Goal: Task Accomplishment & Management: Complete application form

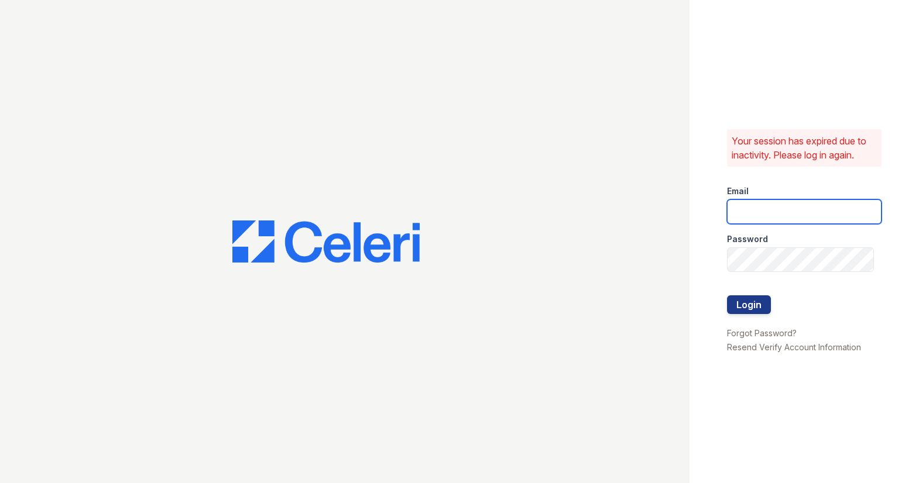
click at [837, 205] on input "email" at bounding box center [804, 212] width 155 height 25
type input "[EMAIL_ADDRESS][DOMAIN_NAME]"
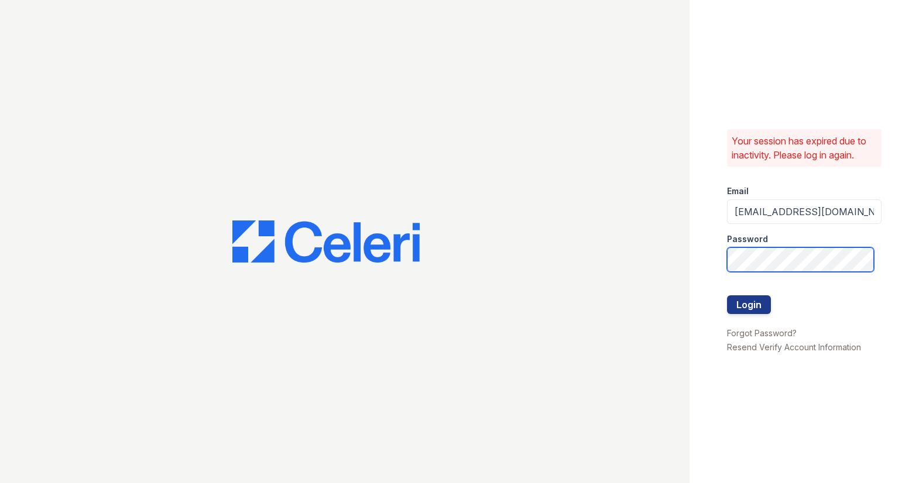
click at [727, 295] on button "Login" at bounding box center [749, 304] width 44 height 19
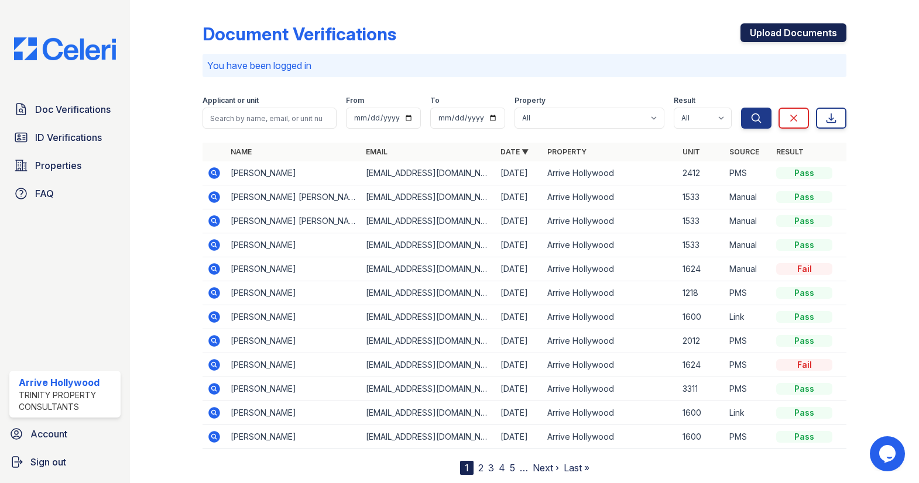
click at [773, 35] on link "Upload Documents" at bounding box center [793, 32] width 106 height 19
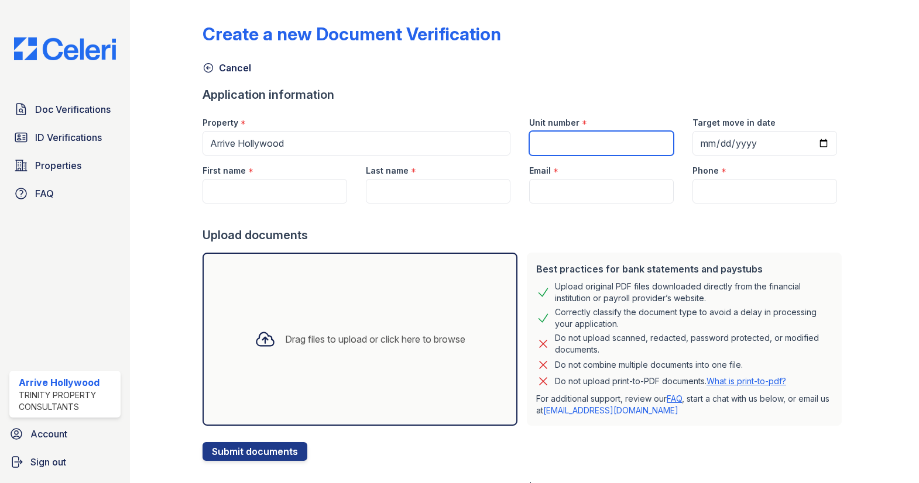
click at [598, 139] on input "Unit number" at bounding box center [601, 143] width 145 height 25
type input "1533"
click at [574, 177] on div "Email *" at bounding box center [601, 167] width 145 height 23
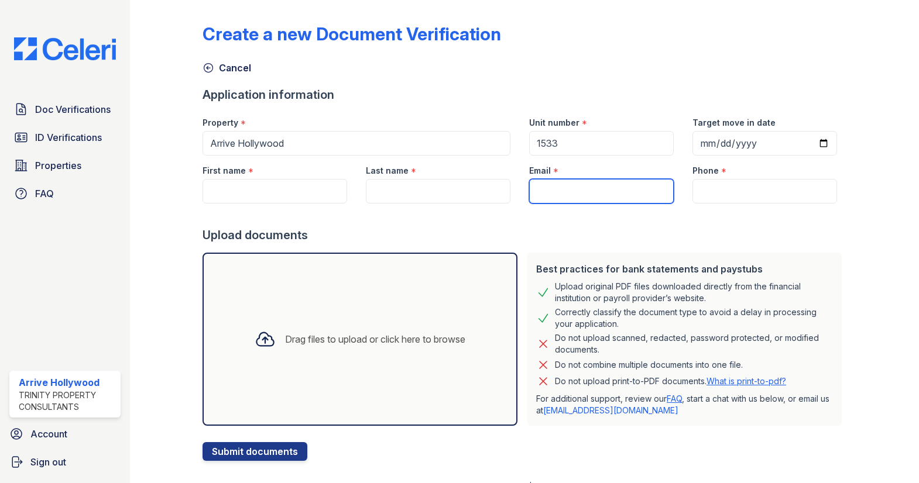
click at [562, 188] on input "Email" at bounding box center [601, 191] width 145 height 25
paste input "[EMAIL_ADDRESS][DOMAIN_NAME]"
type input "[EMAIL_ADDRESS][DOMAIN_NAME]"
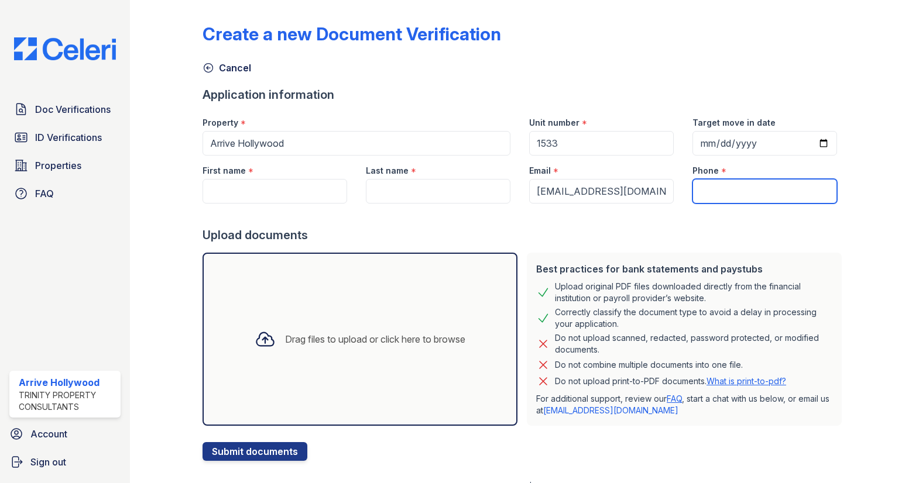
click at [719, 197] on input "Phone" at bounding box center [764, 191] width 145 height 25
click at [716, 193] on input "Phone" at bounding box center [764, 191] width 145 height 25
paste input "(714) 425-7572"
type input "(714) 425-7572"
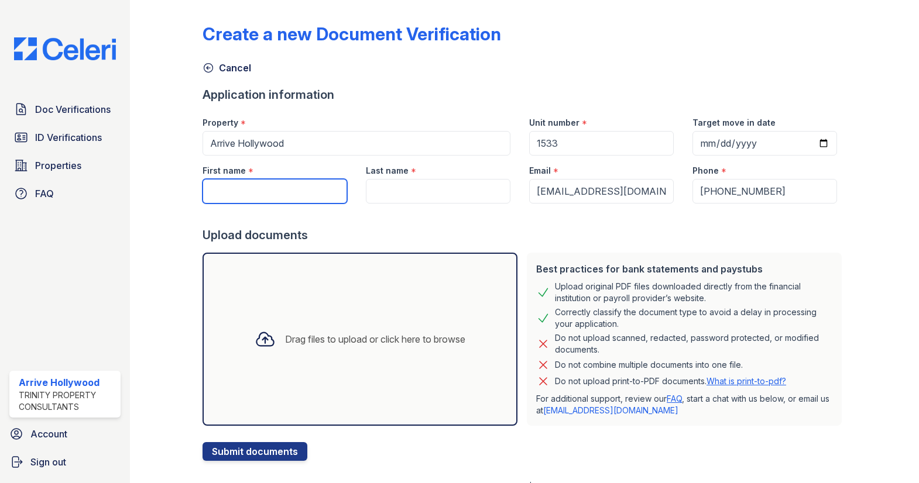
click at [257, 190] on input "First name" at bounding box center [274, 191] width 145 height 25
click at [258, 196] on input "First name" at bounding box center [274, 191] width 145 height 25
paste input "Jackson"
type input "Jackson"
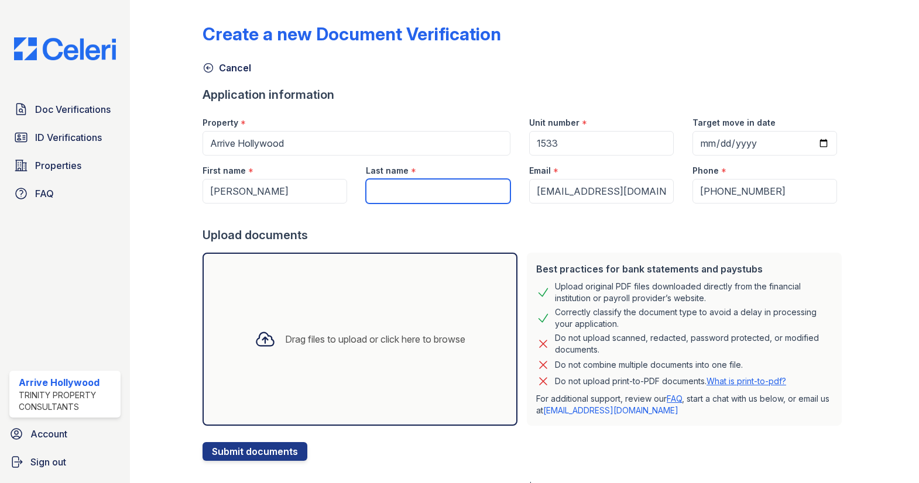
click at [418, 185] on input "Last name" at bounding box center [438, 191] width 145 height 25
paste input "Souza"
type input "Souza"
click at [554, 69] on div "Cancel" at bounding box center [524, 64] width 644 height 21
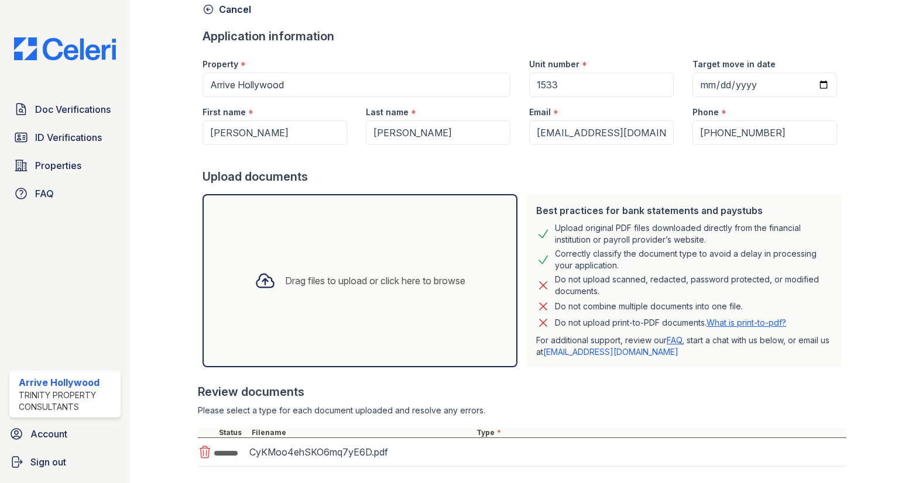
scroll to position [123, 0]
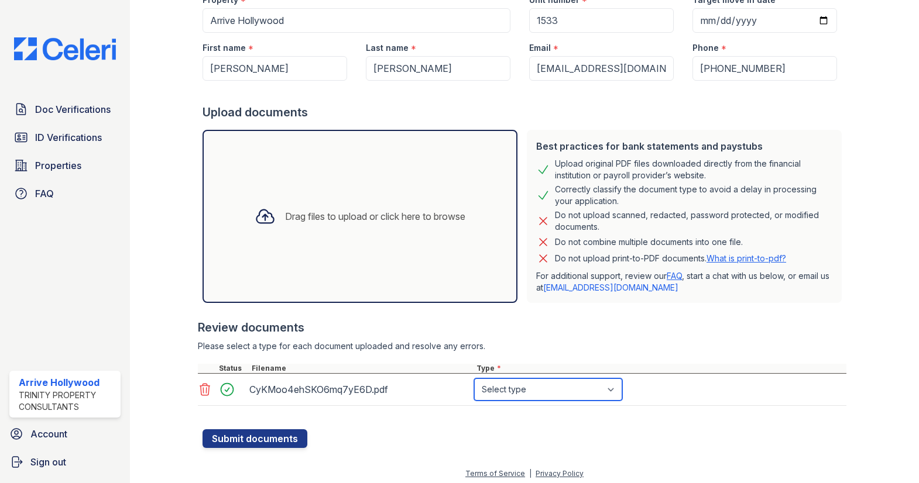
click at [544, 392] on select "Select type Paystub Bank Statement Offer Letter Tax Documents Benefit Award Let…" at bounding box center [548, 390] width 148 height 22
click at [474, 379] on select "Select type Paystub Bank Statement Offer Letter Tax Documents Benefit Award Let…" at bounding box center [548, 390] width 148 height 22
drag, startPoint x: 504, startPoint y: 391, endPoint x: 507, endPoint y: 378, distance: 13.2
click at [504, 391] on select "Select type Paystub Bank Statement Offer Letter Tax Documents Benefit Award Let…" at bounding box center [548, 390] width 148 height 22
select select "paystub"
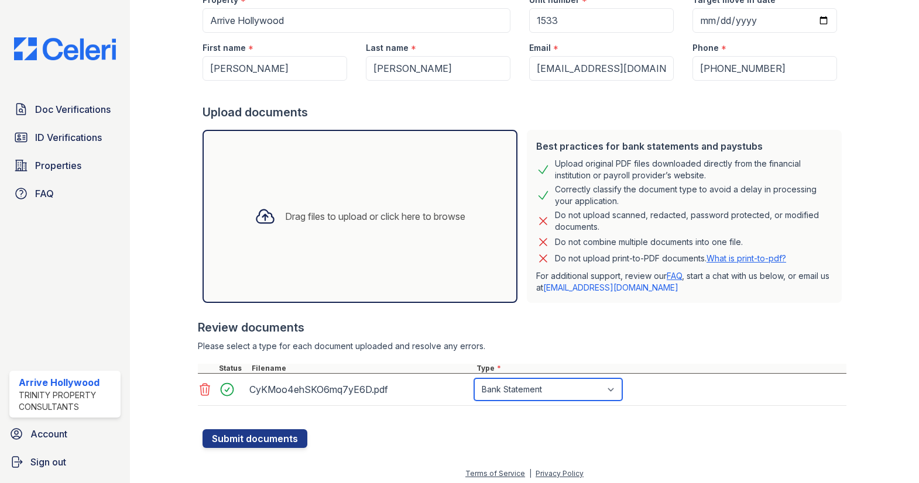
click at [474, 379] on select "Select type Paystub Bank Statement Offer Letter Tax Documents Benefit Award Let…" at bounding box center [548, 390] width 148 height 22
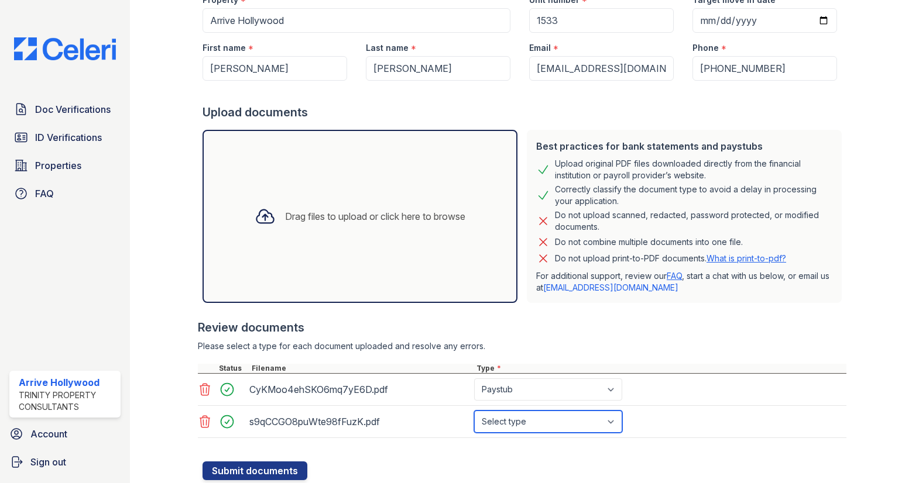
click at [514, 417] on select "Select type Paystub Bank Statement Offer Letter Tax Documents Benefit Award Let…" at bounding box center [548, 422] width 148 height 22
select select "offer_letter"
click at [474, 411] on select "Select type Paystub Bank Statement Offer Letter Tax Documents Benefit Award Let…" at bounding box center [548, 422] width 148 height 22
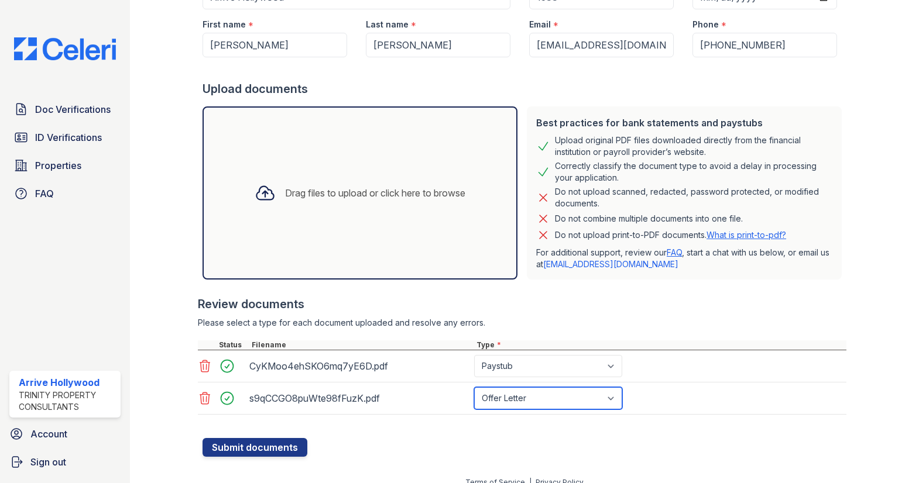
scroll to position [159, 0]
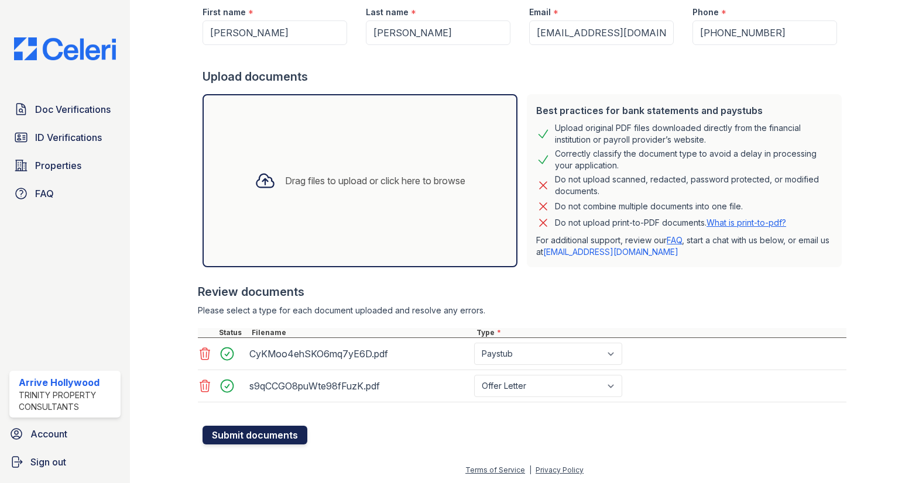
click at [263, 433] on button "Submit documents" at bounding box center [254, 435] width 105 height 19
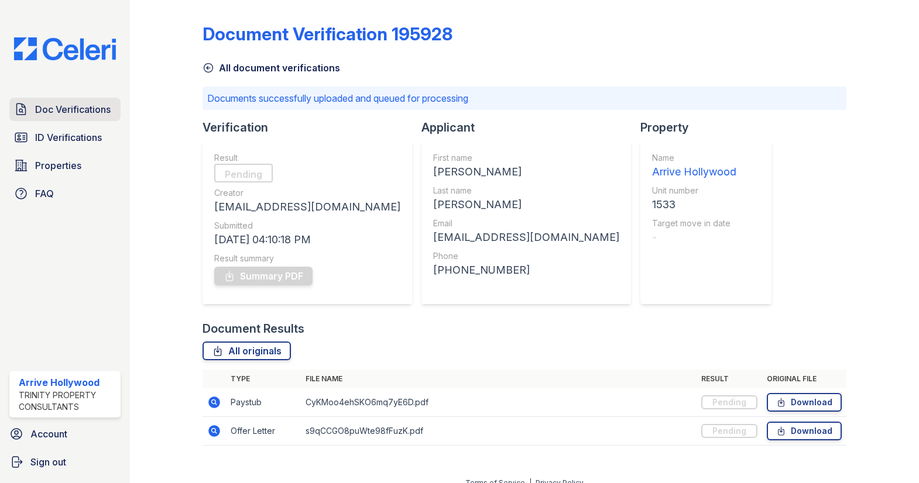
click at [79, 109] on span "Doc Verifications" at bounding box center [72, 109] width 75 height 14
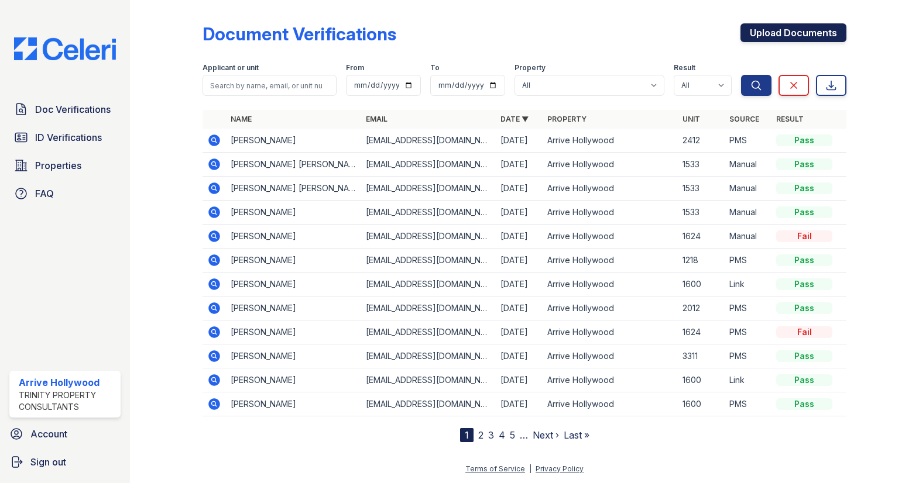
click at [796, 31] on link "Upload Documents" at bounding box center [793, 32] width 106 height 19
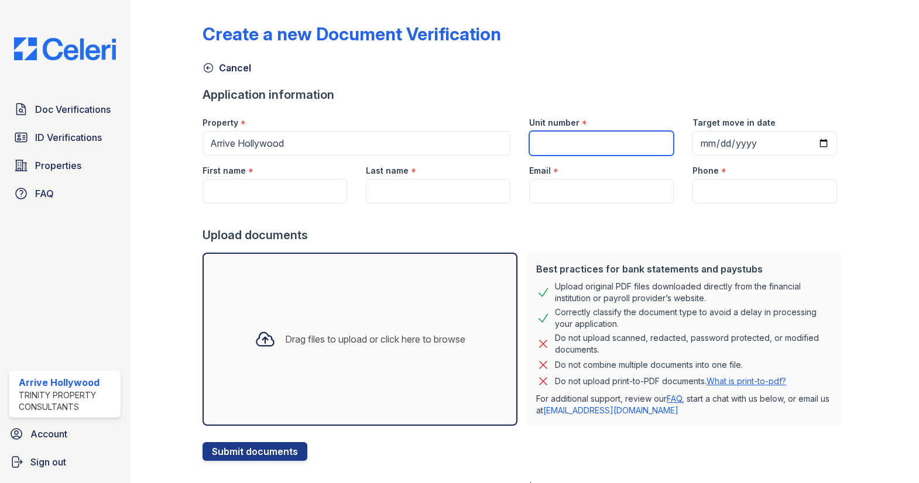
click at [620, 142] on input "Unit number" at bounding box center [601, 143] width 145 height 25
type input "1533"
click at [556, 90] on div "Application information" at bounding box center [524, 95] width 644 height 16
click at [590, 176] on div "Email *" at bounding box center [601, 167] width 145 height 23
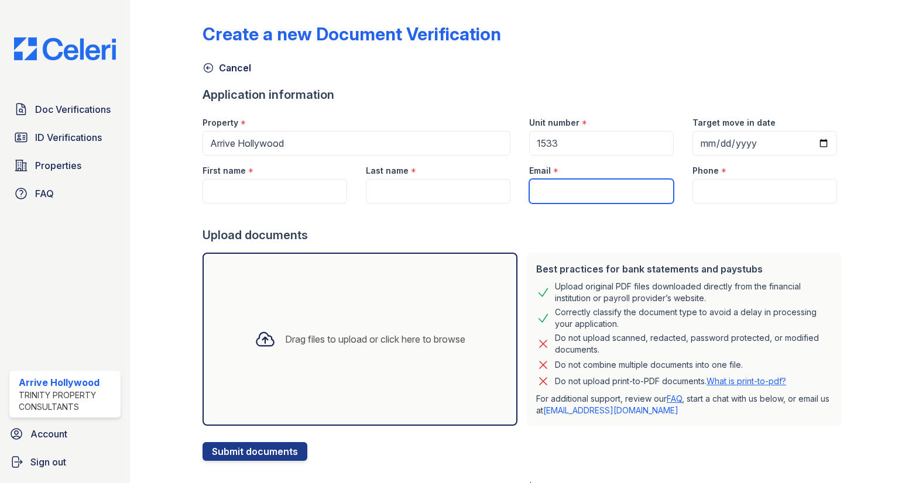
click at [577, 192] on input "Email" at bounding box center [601, 191] width 145 height 25
paste input "vitordinizaws@gmail.com"
type input "vitordinizaws@gmail.com"
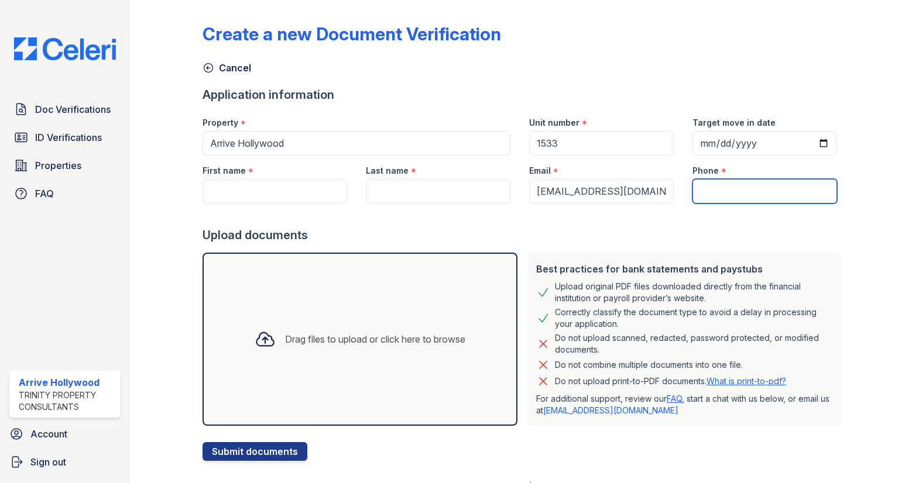
click at [764, 198] on input "Phone" at bounding box center [764, 191] width 145 height 25
paste input "(714) 425-7572"
type input "(714) 425-7572"
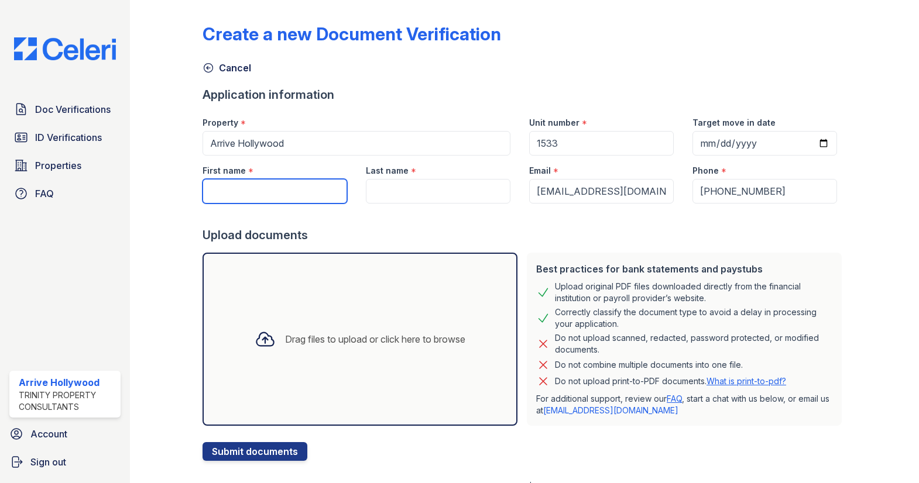
click at [209, 188] on input "First name" at bounding box center [274, 191] width 145 height 25
click at [289, 194] on input "First name" at bounding box center [274, 191] width 145 height 25
paste input "Vitor"
type input "Vitor"
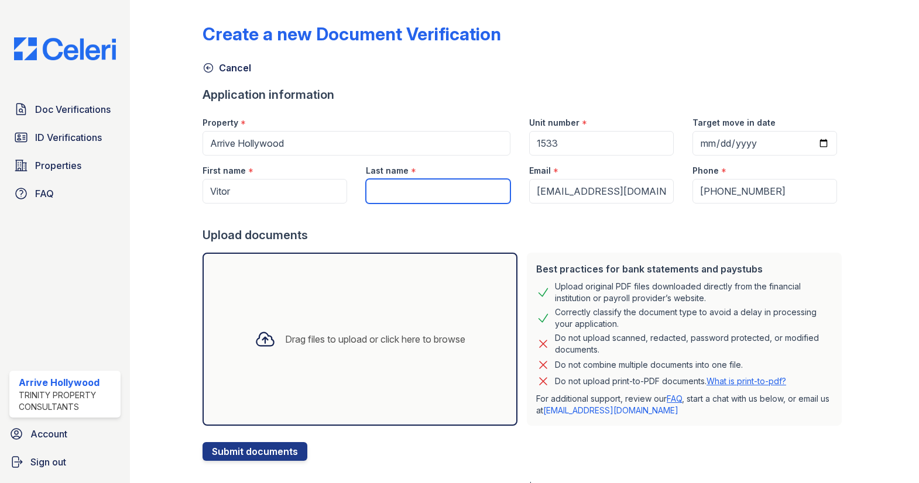
click at [414, 194] on input "Last name" at bounding box center [438, 191] width 145 height 25
paste input "Diniz"
type input "Diniz"
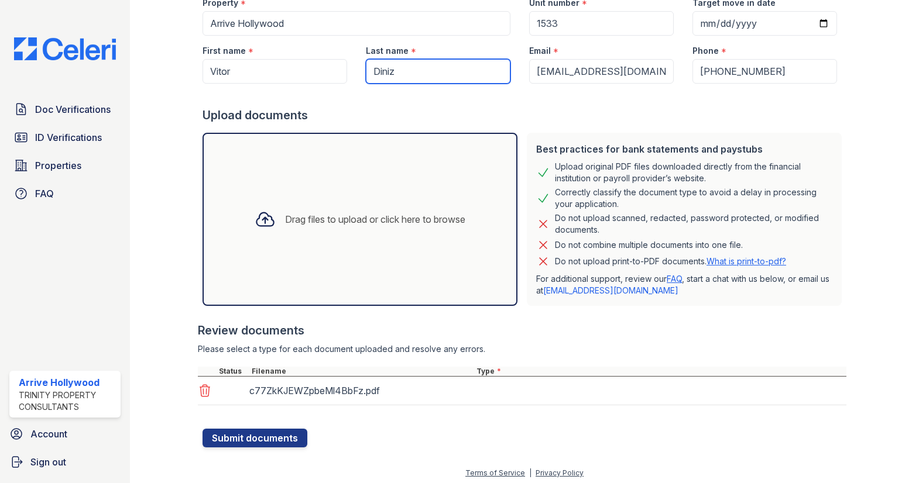
scroll to position [123, 0]
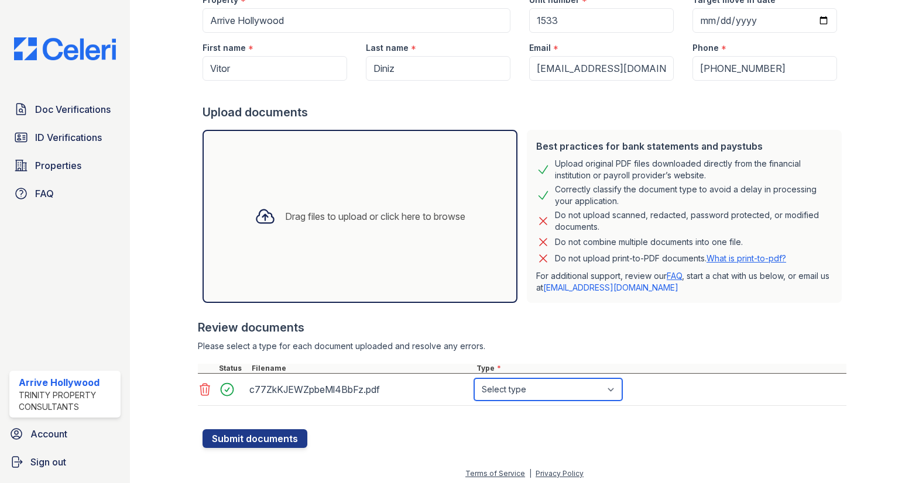
click at [540, 392] on select "Select type Paystub Bank Statement Offer Letter Tax Documents Benefit Award Let…" at bounding box center [548, 390] width 148 height 22
select select "paystub"
click at [474, 379] on select "Select type Paystub Bank Statement Offer Letter Tax Documents Benefit Award Let…" at bounding box center [548, 390] width 148 height 22
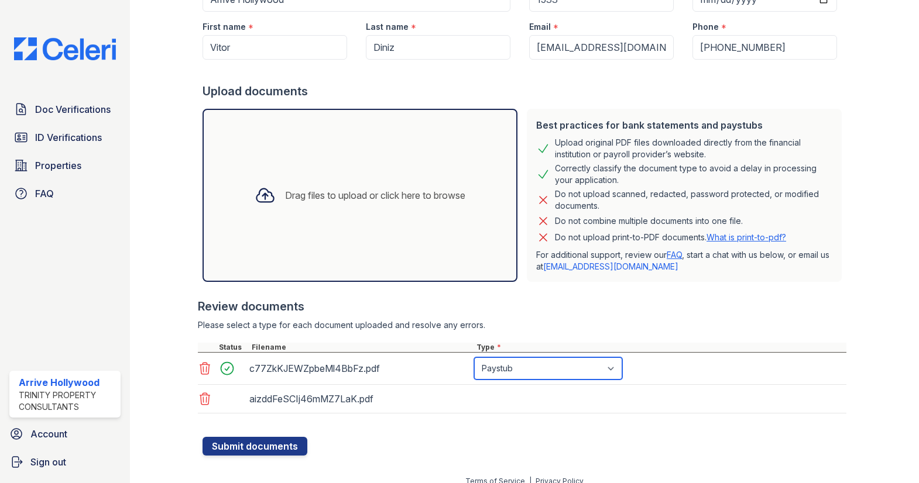
scroll to position [155, 0]
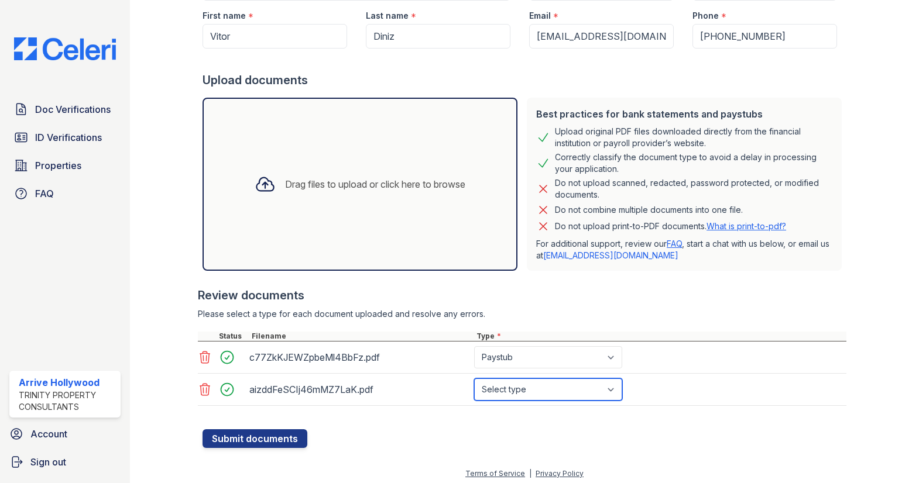
click at [520, 387] on select "Select type Paystub Bank Statement Offer Letter Tax Documents Benefit Award Let…" at bounding box center [548, 390] width 148 height 22
select select "offer_letter"
click at [474, 379] on select "Select type Paystub Bank Statement Offer Letter Tax Documents Benefit Award Let…" at bounding box center [548, 390] width 148 height 22
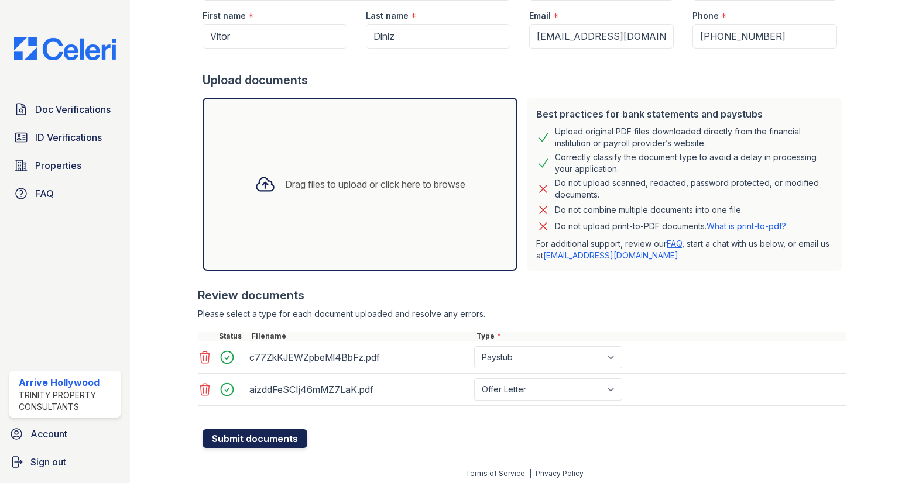
click at [248, 440] on button "Submit documents" at bounding box center [254, 438] width 105 height 19
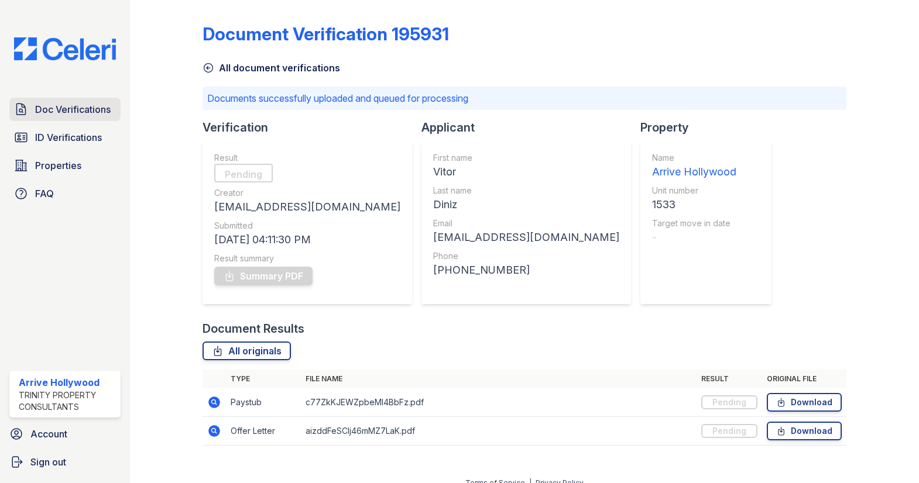
click at [68, 115] on span "Doc Verifications" at bounding box center [72, 109] width 75 height 14
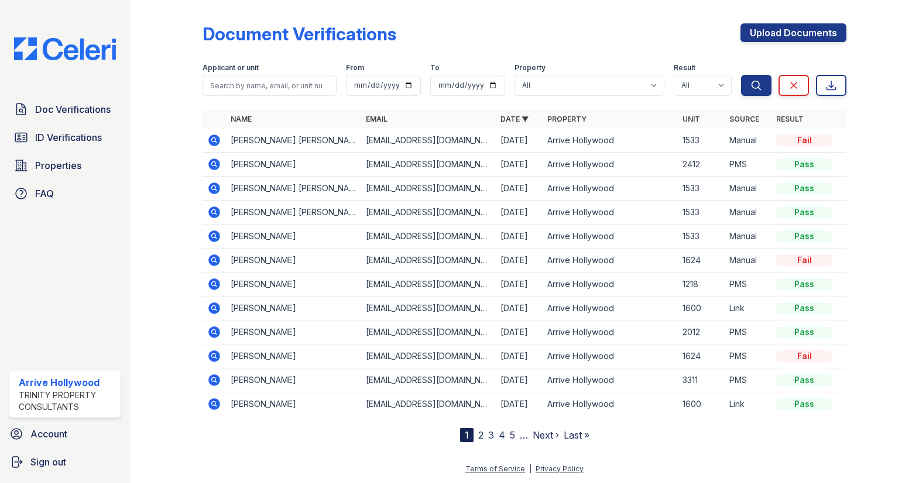
click at [216, 140] on icon at bounding box center [214, 141] width 12 height 12
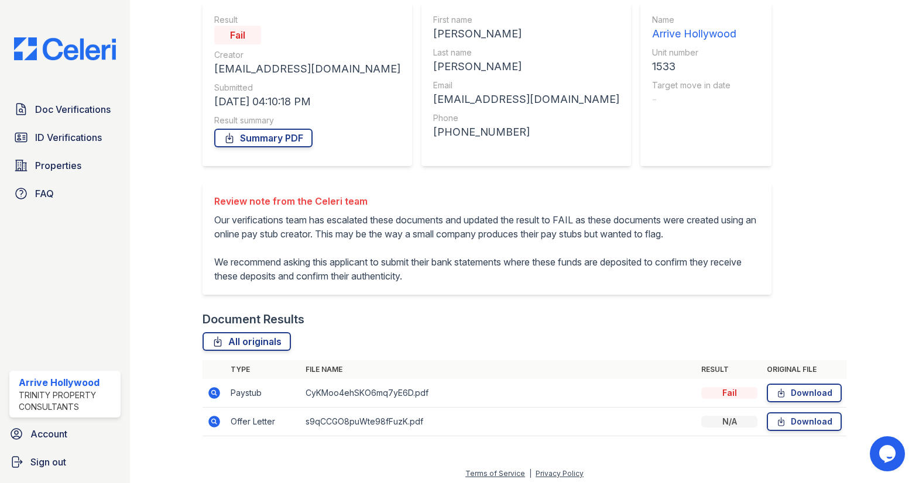
scroll to position [106, 0]
click at [46, 106] on span "Doc Verifications" at bounding box center [72, 109] width 75 height 14
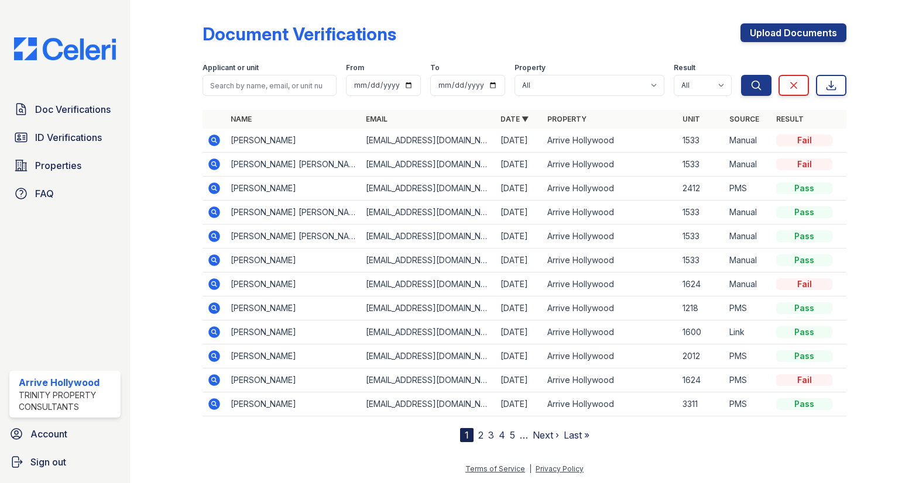
click at [211, 139] on icon at bounding box center [214, 140] width 14 height 14
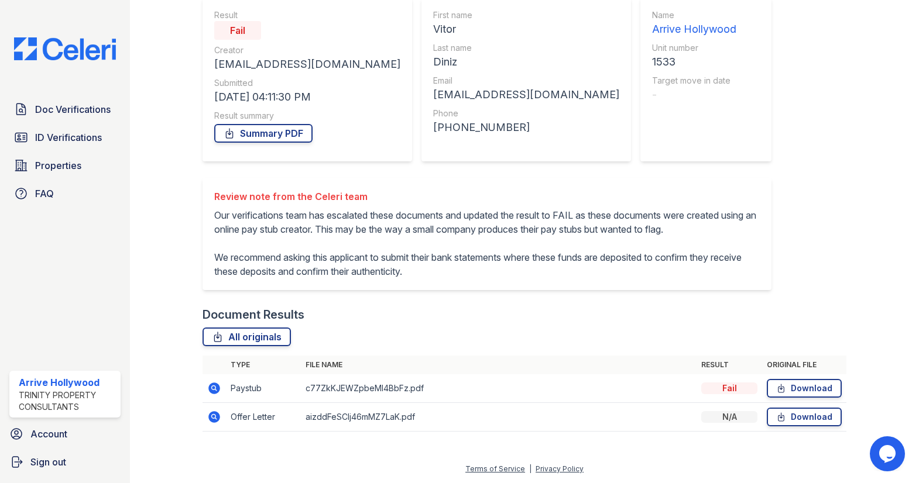
scroll to position [123, 0]
click at [214, 386] on icon at bounding box center [214, 389] width 14 height 14
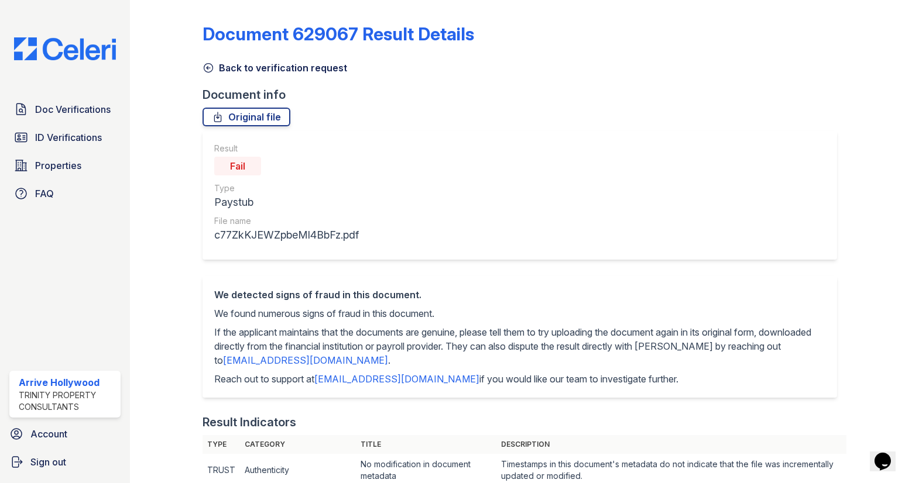
click at [208, 68] on icon at bounding box center [208, 68] width 9 height 9
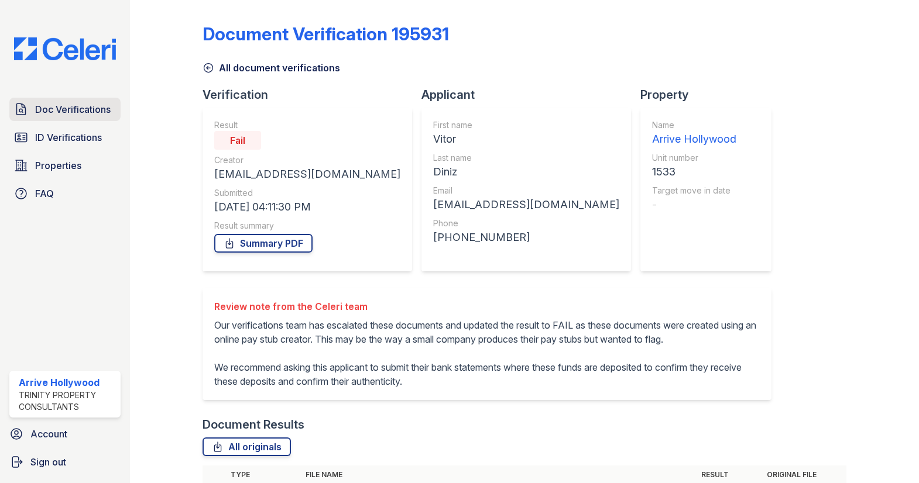
click at [70, 105] on span "Doc Verifications" at bounding box center [72, 109] width 75 height 14
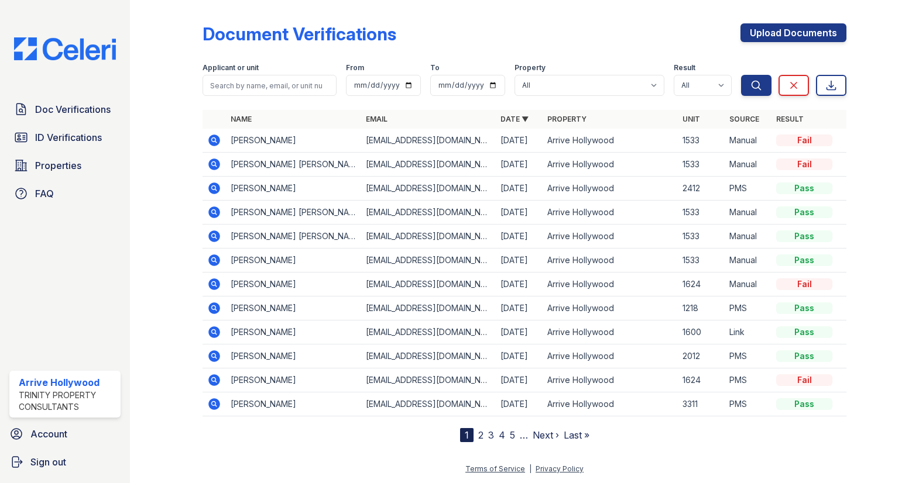
click at [212, 258] on icon at bounding box center [213, 259] width 3 height 3
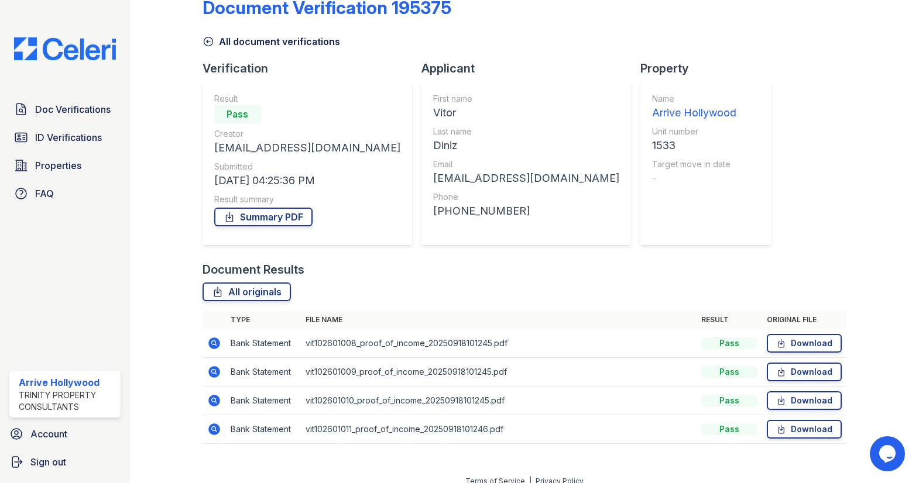
scroll to position [38, 0]
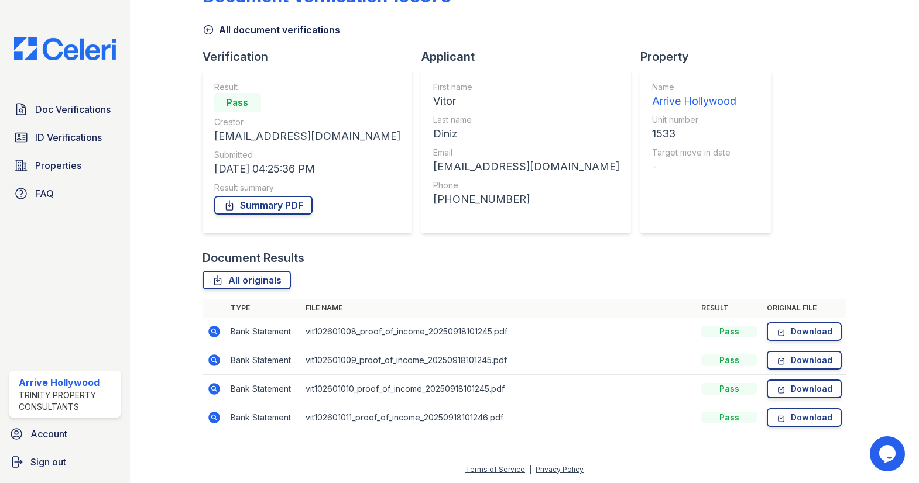
click at [213, 332] on icon at bounding box center [213, 330] width 3 height 3
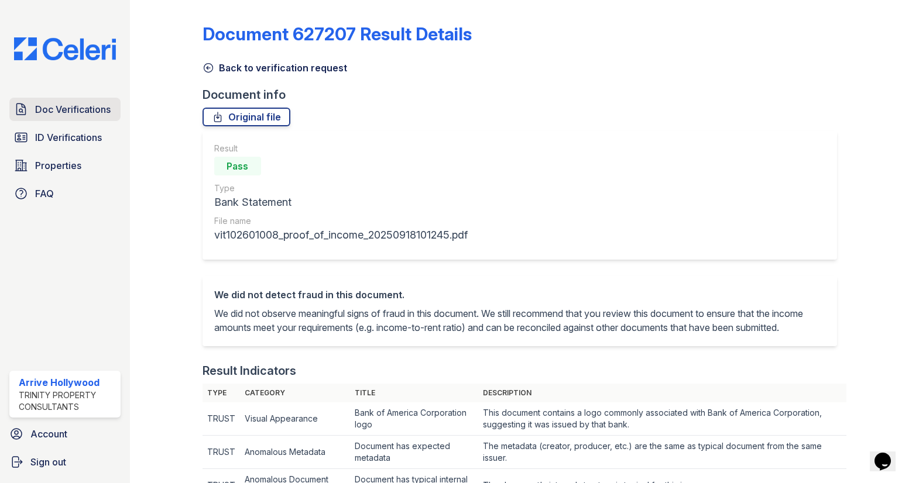
click at [47, 104] on span "Doc Verifications" at bounding box center [72, 109] width 75 height 14
